Goal: Book appointment/travel/reservation

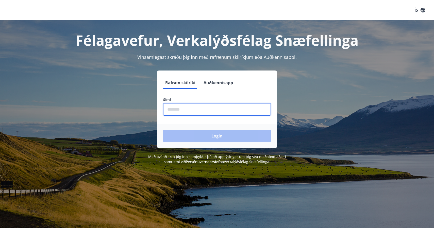
click at [192, 110] on input "phone" at bounding box center [217, 109] width 108 height 12
type input "********"
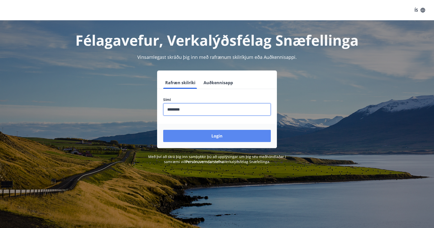
click at [208, 139] on button "Login" at bounding box center [217, 136] width 108 height 12
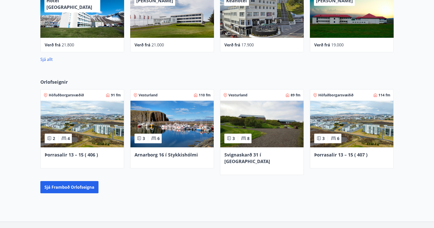
scroll to position [283, 0]
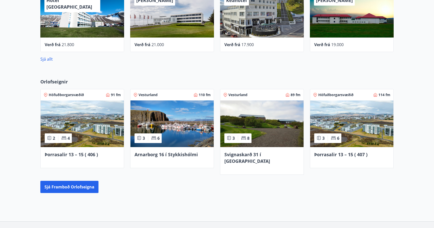
click at [103, 110] on img at bounding box center [82, 123] width 83 height 47
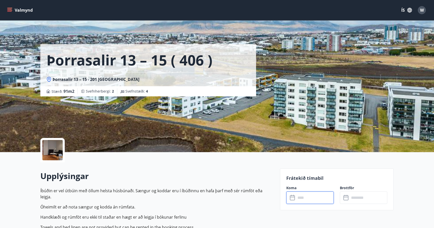
click at [309, 200] on input "text" at bounding box center [315, 198] width 38 height 12
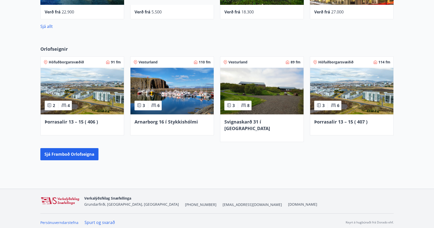
scroll to position [313, 0]
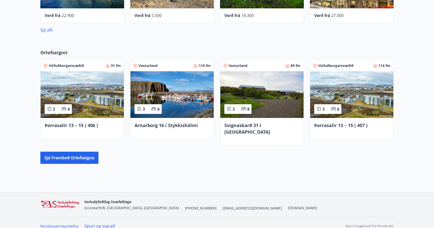
click at [340, 90] on img at bounding box center [351, 94] width 83 height 47
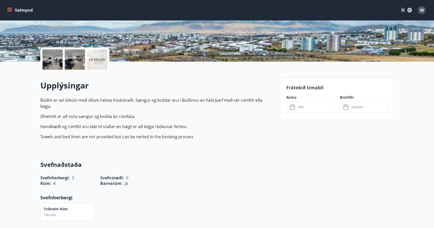
scroll to position [99, 0]
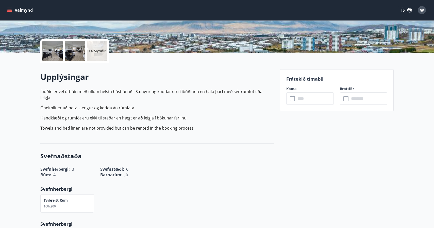
click at [303, 98] on input "text" at bounding box center [315, 98] width 38 height 12
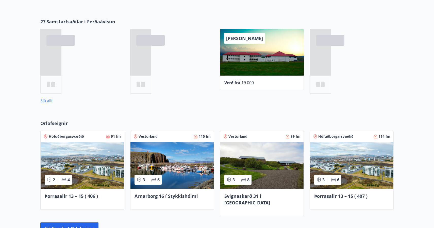
scroll to position [274, 0]
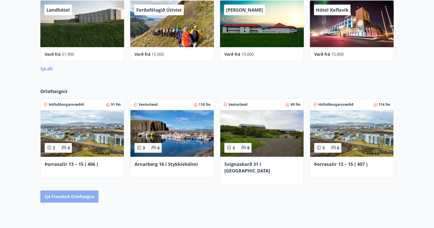
click at [87, 191] on button "Sjá framboð orlofseigna" at bounding box center [69, 197] width 58 height 12
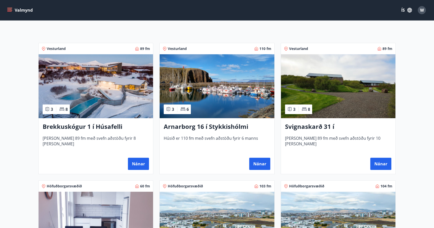
scroll to position [75, 0]
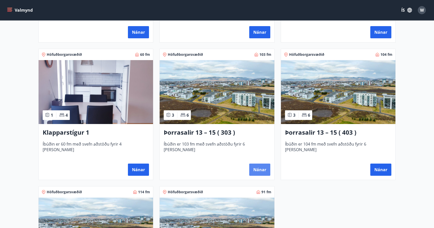
click at [266, 174] on button "Nánar" at bounding box center [259, 170] width 21 height 12
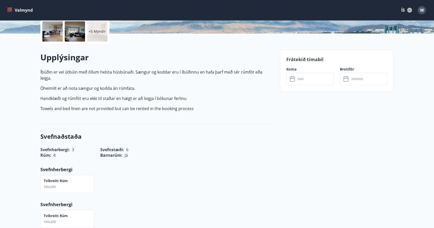
scroll to position [120, 0]
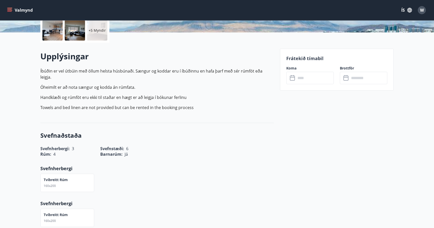
click at [299, 82] on input "text" at bounding box center [315, 78] width 38 height 12
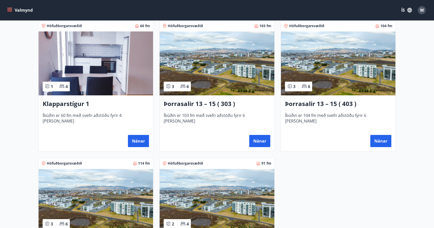
scroll to position [233, 0]
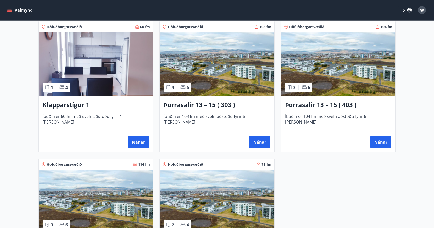
click at [336, 58] on img at bounding box center [338, 64] width 114 height 64
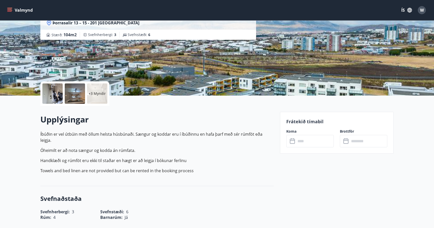
scroll to position [74, 0]
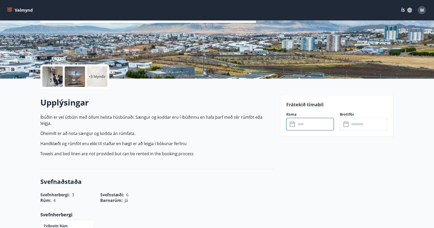
click at [307, 122] on input "text" at bounding box center [315, 124] width 38 height 12
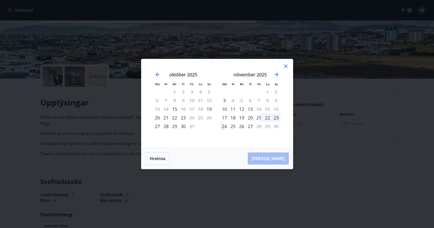
click at [182, 117] on div "23" at bounding box center [183, 117] width 9 height 9
click at [288, 65] on icon at bounding box center [286, 66] width 6 height 6
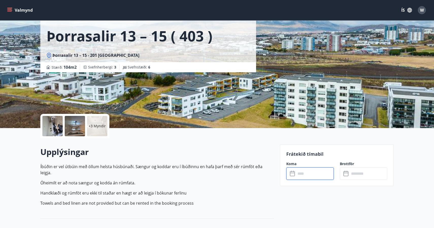
scroll to position [11, 0]
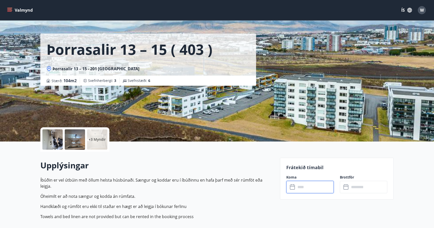
click at [307, 185] on input "text" at bounding box center [315, 187] width 38 height 12
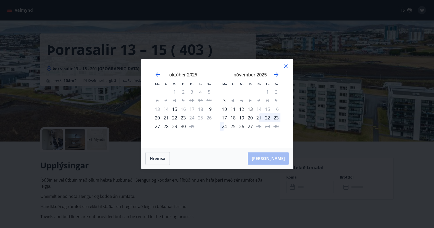
click at [185, 121] on div "23" at bounding box center [183, 117] width 9 height 9
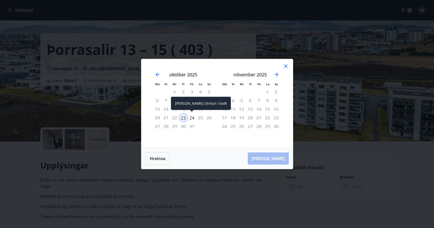
click at [191, 119] on div "24" at bounding box center [192, 117] width 9 height 9
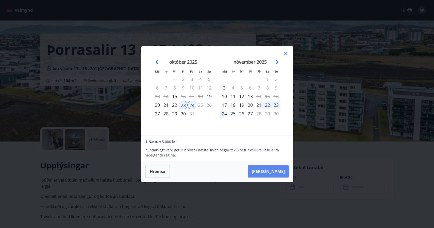
click at [281, 171] on button "Taka Frá" at bounding box center [268, 171] width 41 height 12
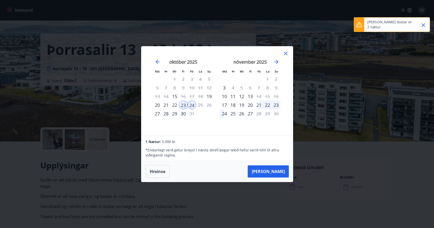
click at [201, 107] on div "25" at bounding box center [200, 105] width 9 height 9
click at [200, 105] on div "25" at bounding box center [200, 105] width 9 height 9
click at [286, 52] on icon at bounding box center [286, 53] width 6 height 6
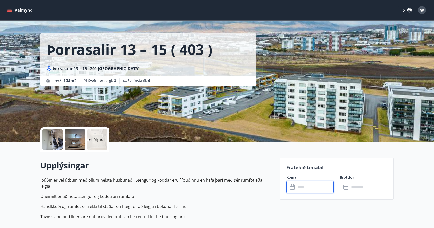
click at [321, 185] on input "text" at bounding box center [315, 187] width 38 height 12
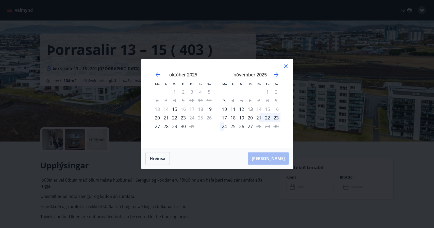
click at [183, 116] on div "23" at bounding box center [183, 117] width 9 height 9
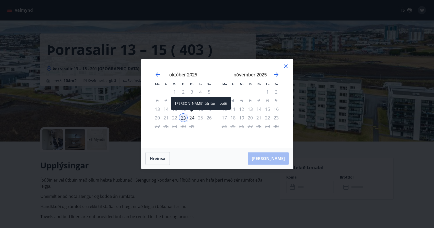
click at [195, 120] on div "24" at bounding box center [192, 117] width 9 height 9
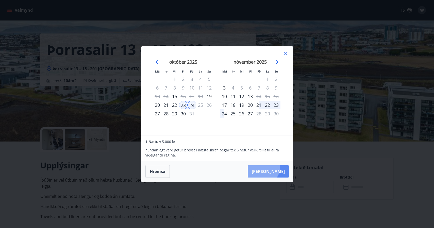
click at [278, 168] on button "Taka Frá" at bounding box center [268, 171] width 41 height 12
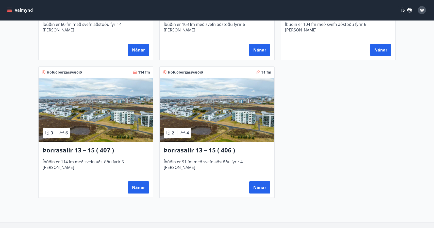
scroll to position [323, 0]
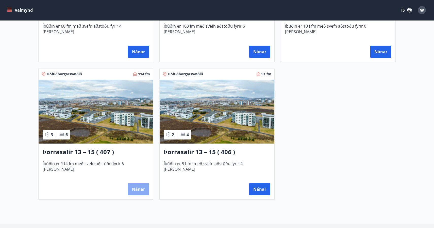
click at [139, 186] on button "Nánar" at bounding box center [138, 189] width 21 height 12
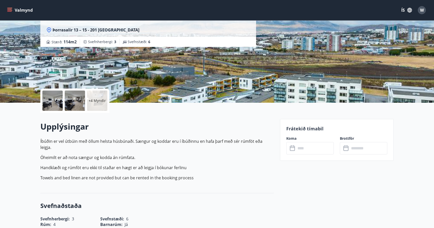
scroll to position [56, 0]
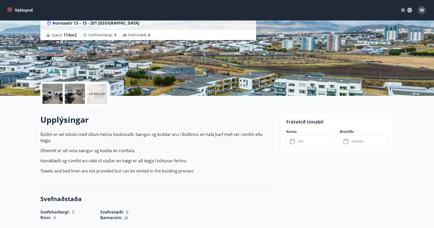
click at [308, 144] on input "text" at bounding box center [315, 141] width 38 height 12
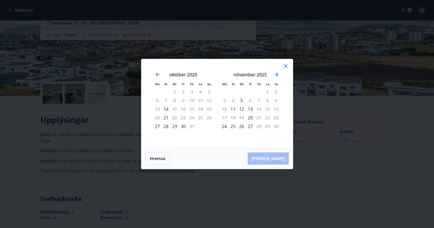
click at [286, 68] on icon at bounding box center [286, 66] width 6 height 6
